Goal: Transaction & Acquisition: Obtain resource

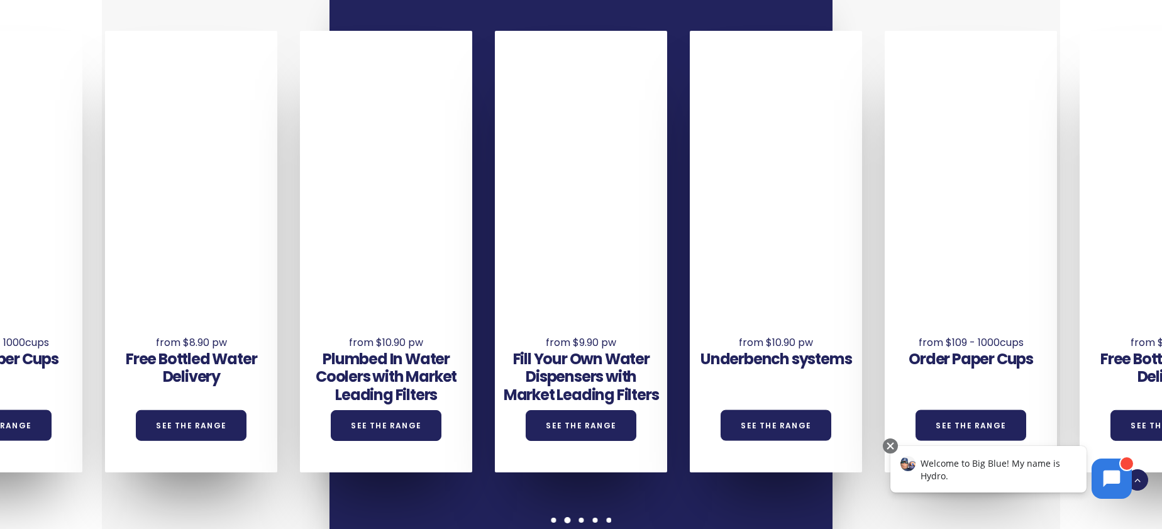
scroll to position [958, 0]
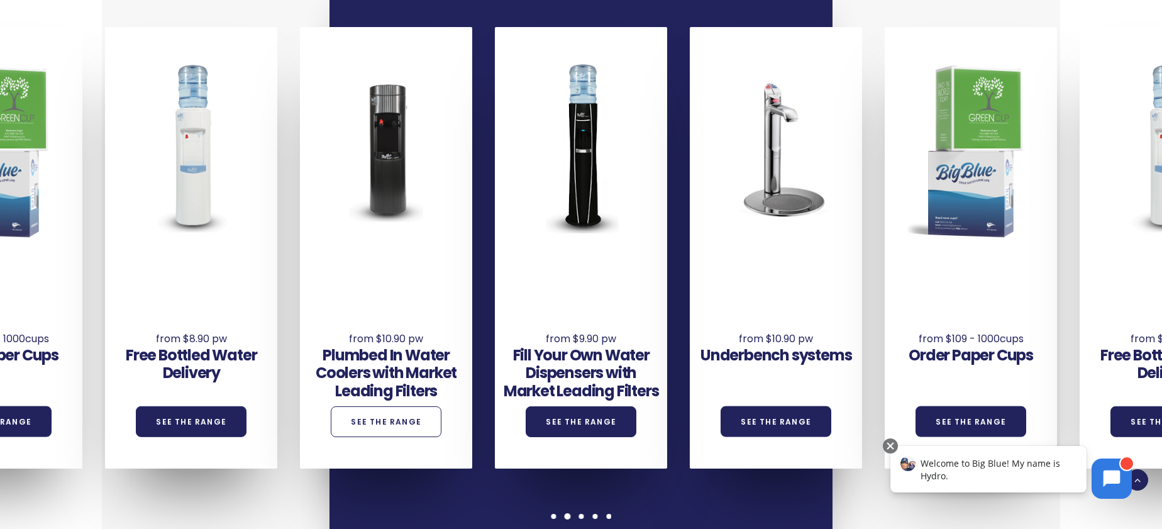
click at [360, 412] on link "See the Range" at bounding box center [386, 421] width 111 height 31
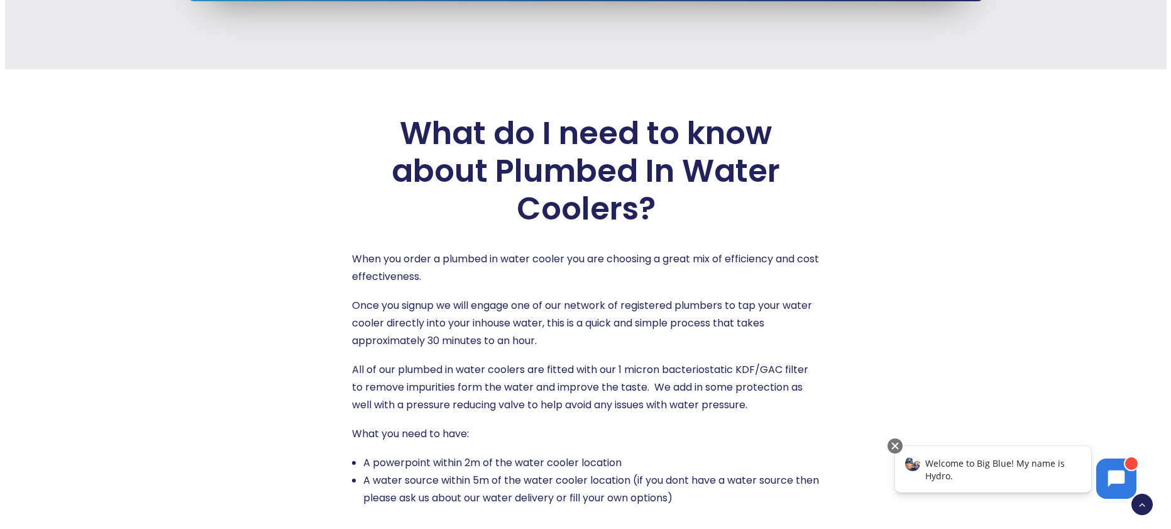
scroll to position [1704, 0]
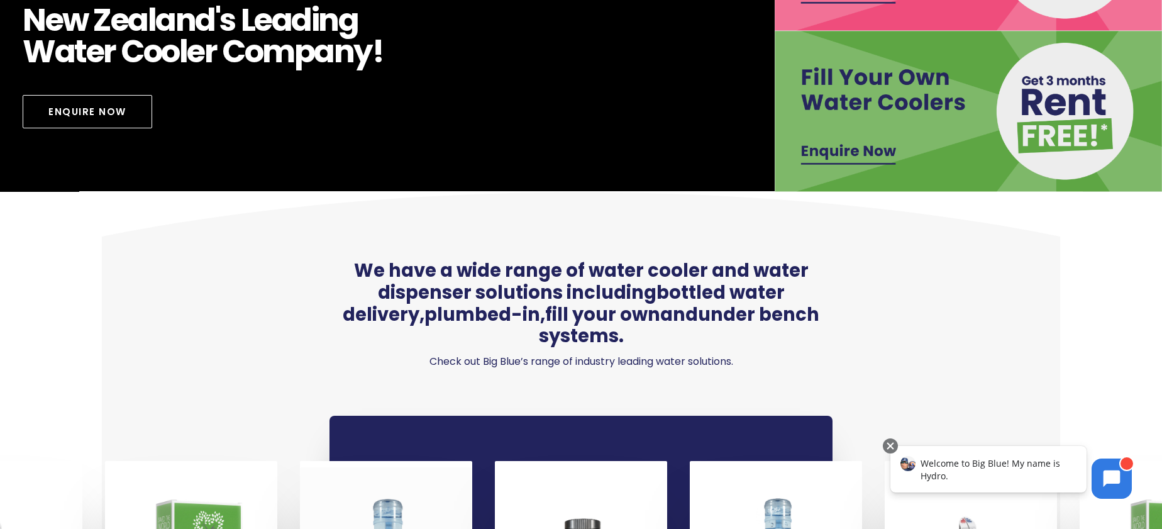
scroll to position [965, 0]
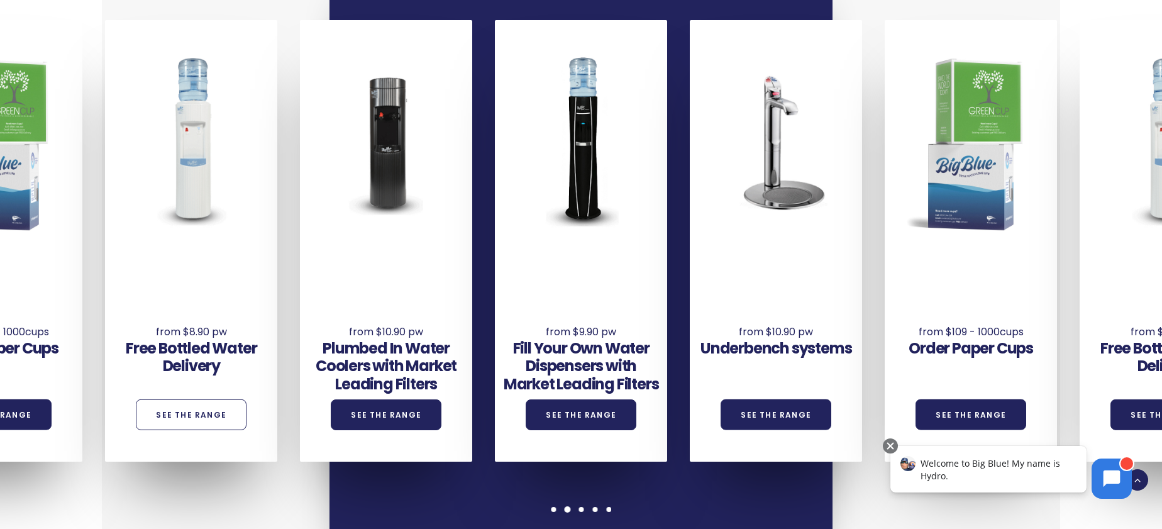
click at [199, 399] on link "See the Range" at bounding box center [191, 414] width 111 height 31
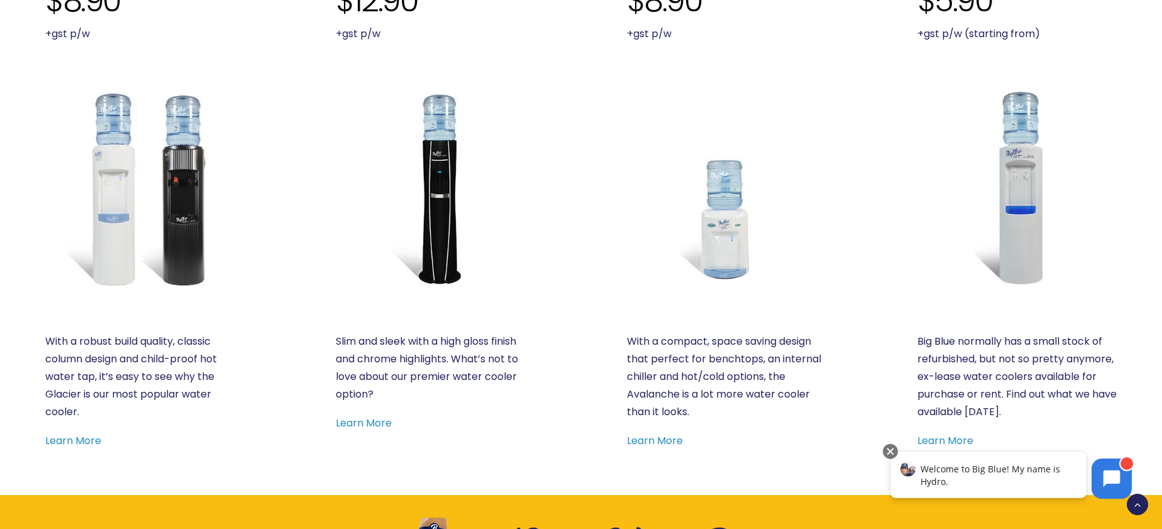
scroll to position [654, 0]
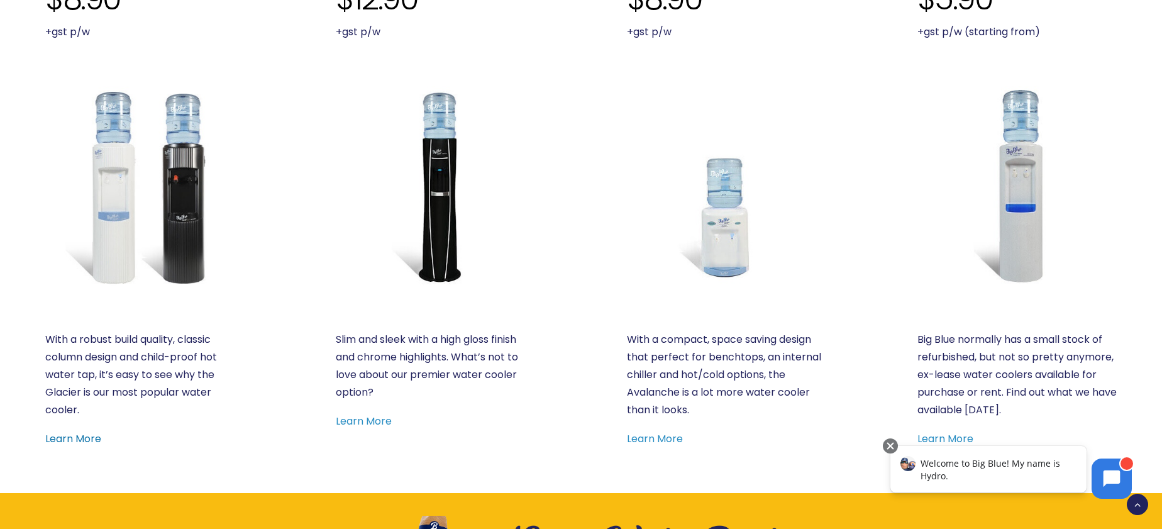
click at [78, 434] on link "Learn More" at bounding box center [73, 438] width 56 height 14
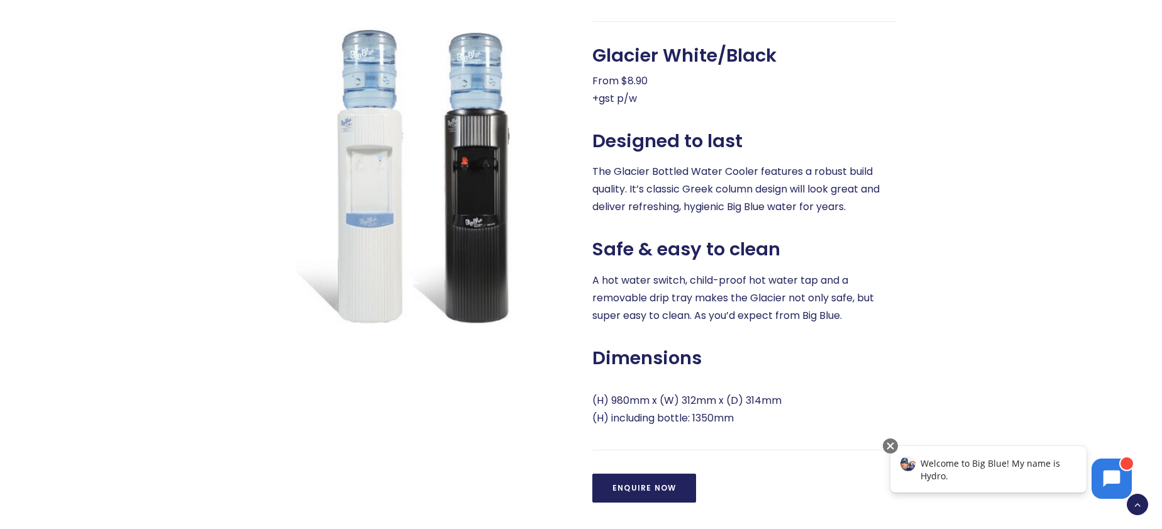
scroll to position [593, 0]
click at [666, 488] on link "Enquire Now" at bounding box center [644, 486] width 104 height 29
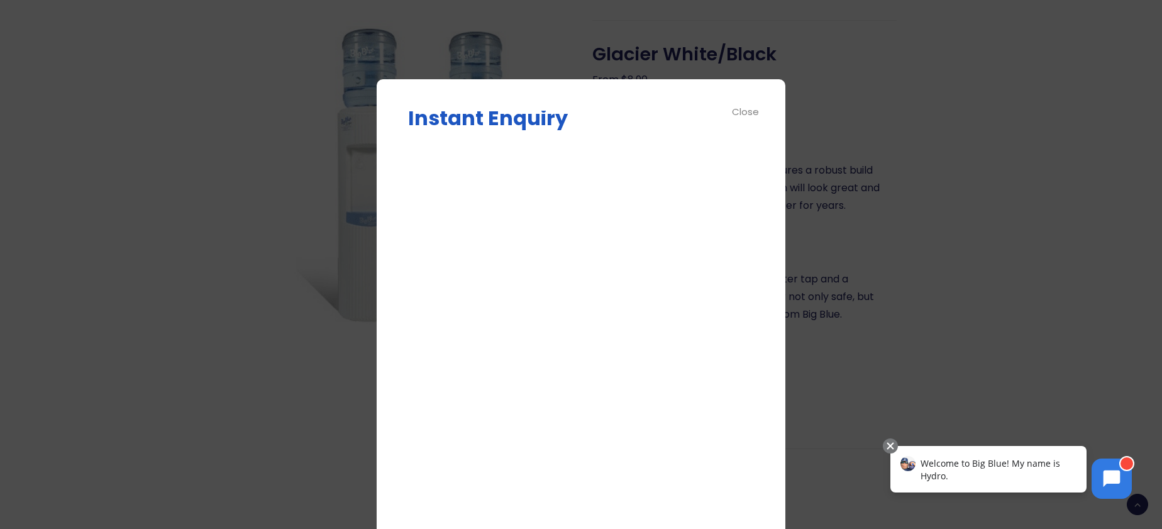
scroll to position [0, 0]
